Goal: Navigation & Orientation: Find specific page/section

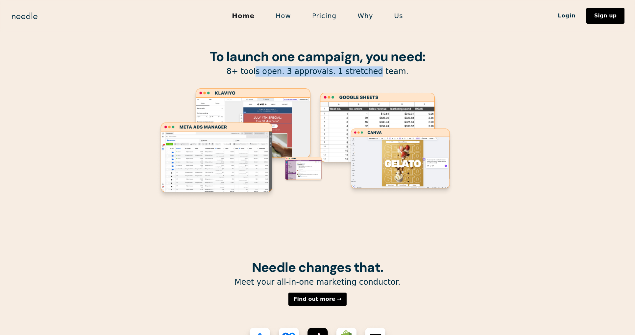
drag, startPoint x: 266, startPoint y: 73, endPoint x: 372, endPoint y: 74, distance: 105.8
click at [372, 74] on p "8+ tools open. 3 approvals. 1 stretched team." at bounding box center [317, 71] width 335 height 10
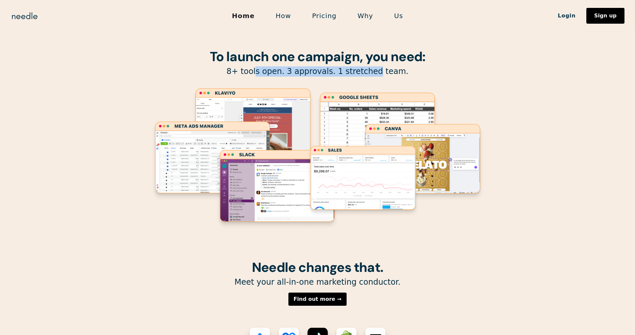
click at [372, 74] on p "8+ tools open. 3 approvals. 1 stretched team." at bounding box center [317, 71] width 335 height 10
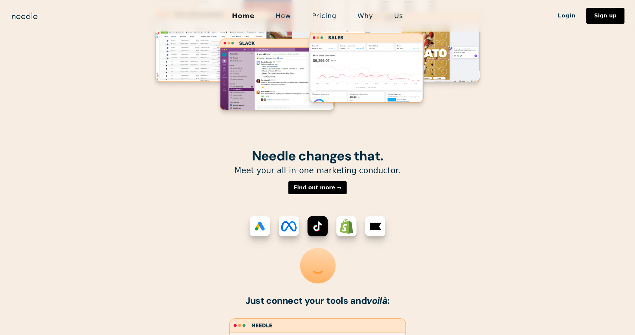
scroll to position [147, 0]
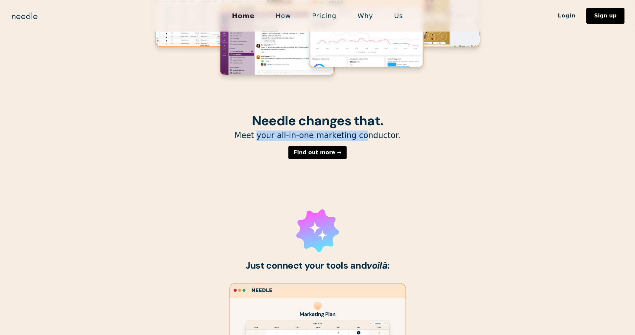
drag, startPoint x: 265, startPoint y: 136, endPoint x: 359, endPoint y: 135, distance: 94.0
click at [359, 135] on p "Meet your all-in-one marketing conductor." at bounding box center [317, 135] width 335 height 10
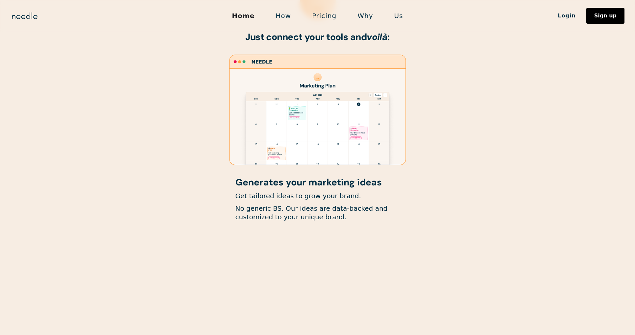
scroll to position [467, 0]
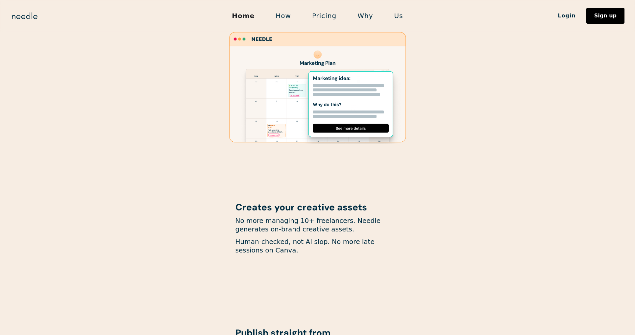
drag, startPoint x: 307, startPoint y: 222, endPoint x: 309, endPoint y: 226, distance: 4.1
click at [309, 226] on p "No more managing 10+ freelancers. Needle generates on-brand creative assets." at bounding box center [317, 224] width 164 height 17
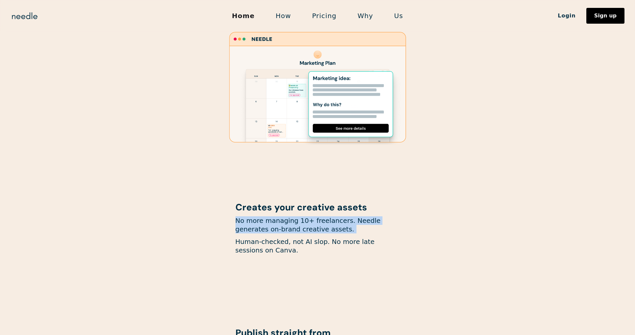
click at [309, 226] on p "No more managing 10+ freelancers. Needle generates on-brand creative assets." at bounding box center [317, 224] width 164 height 17
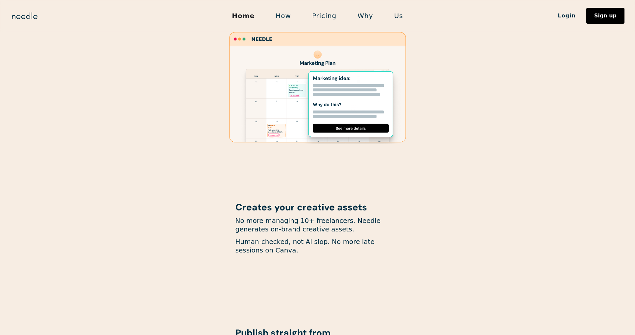
click at [328, 247] on p "Human-checked, not AI slop. No more late sessions on Canva." at bounding box center [317, 245] width 164 height 17
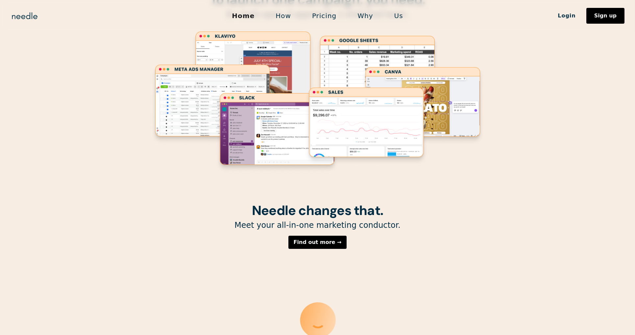
scroll to position [0, 0]
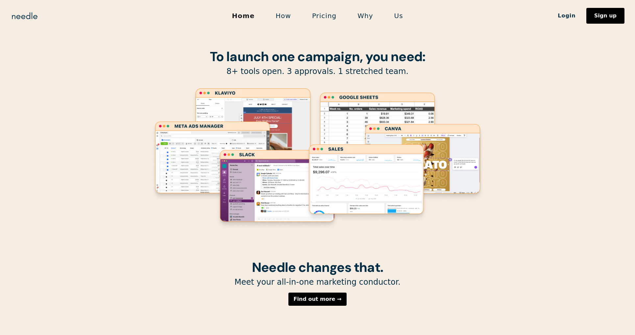
click at [144, 19] on div "Home How Pricing Why Us Login Sign up" at bounding box center [317, 16] width 635 height 16
